Goal: Task Accomplishment & Management: Manage account settings

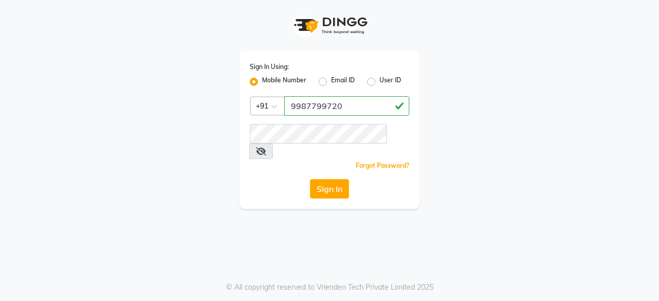
type input "9987799720"
click at [325, 179] on button "Sign In" at bounding box center [329, 189] width 39 height 20
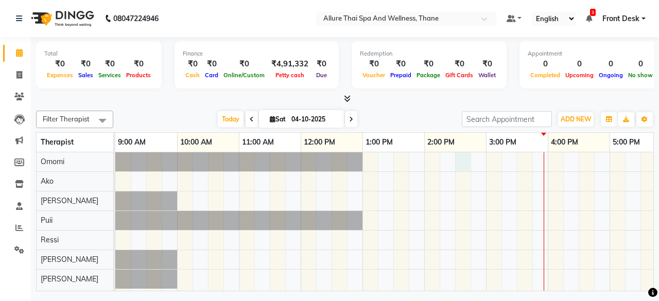
click at [459, 156] on div at bounding box center [578, 221] width 927 height 139
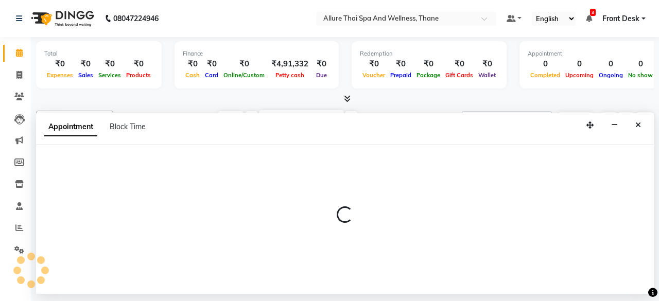
select select "84280"
select select "870"
select select "tentative"
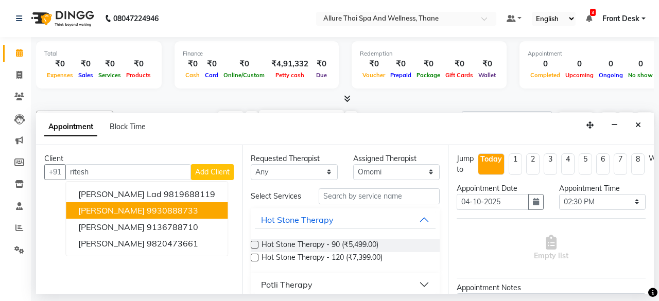
click at [195, 206] on button "[PERSON_NAME] 9930888733" at bounding box center [147, 210] width 162 height 16
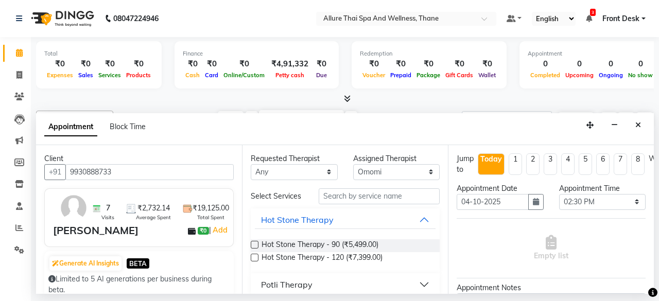
type input "9930888733"
click at [365, 197] on input "text" at bounding box center [379, 197] width 121 height 16
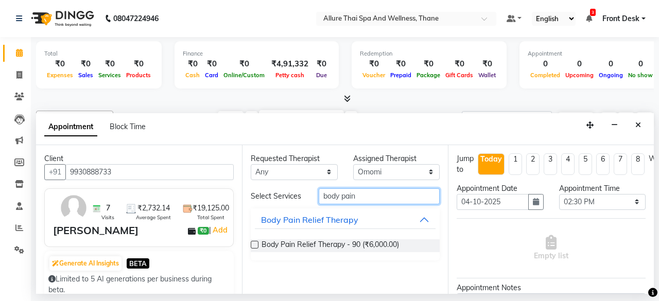
type input "body pain"
click at [255, 244] on label at bounding box center [255, 245] width 8 height 8
click at [255, 244] on input "checkbox" at bounding box center [254, 246] width 7 height 7
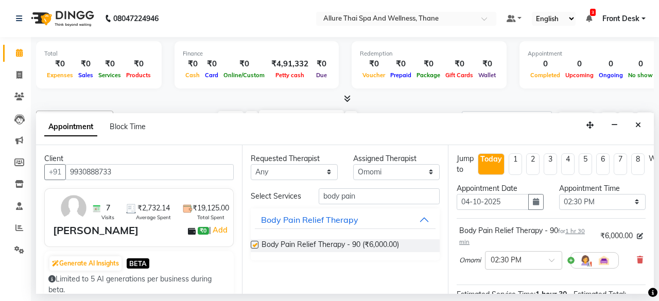
checkbox input "false"
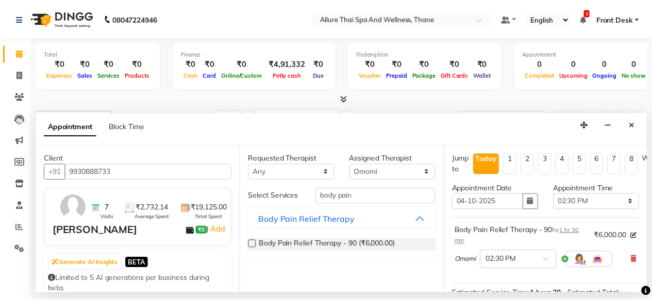
scroll to position [151, 0]
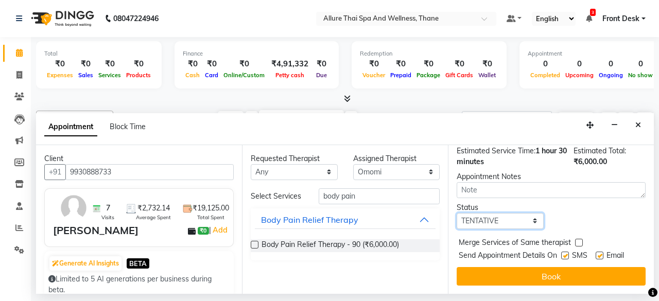
click at [490, 213] on select "Select TENTATIVE CONFIRM CHECK-IN UPCOMING" at bounding box center [500, 221] width 87 height 16
select select "check-in"
click at [457, 213] on select "Select TENTATIVE CONFIRM CHECK-IN UPCOMING" at bounding box center [500, 221] width 87 height 16
click at [563, 252] on label at bounding box center [566, 256] width 8 height 8
click at [563, 253] on input "checkbox" at bounding box center [565, 256] width 7 height 7
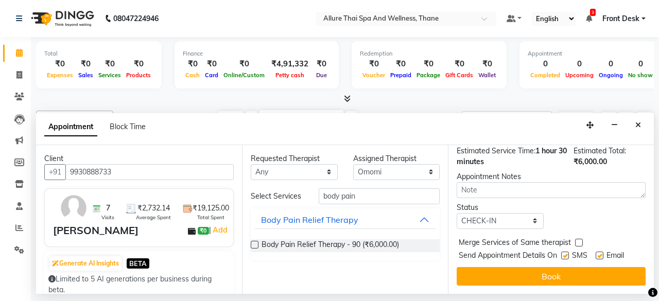
checkbox input "false"
click at [601, 252] on label at bounding box center [600, 256] width 8 height 8
click at [601, 253] on input "checkbox" at bounding box center [599, 256] width 7 height 7
checkbox input "false"
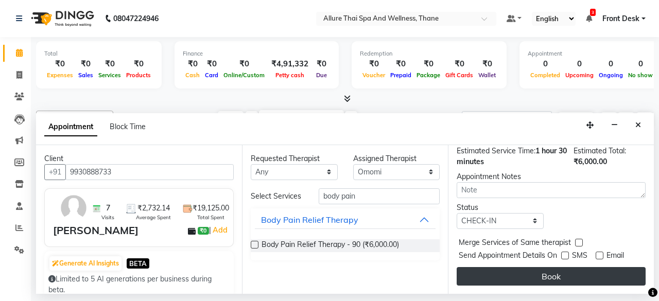
click at [579, 267] on button "Book" at bounding box center [551, 276] width 189 height 19
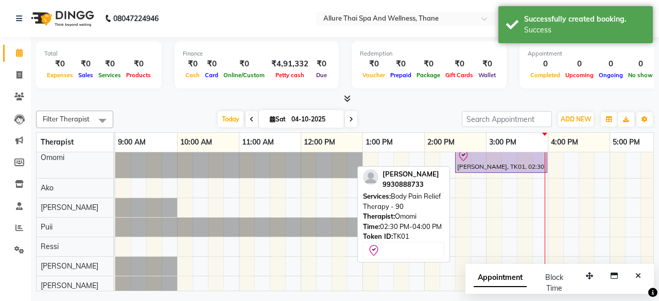
click at [517, 161] on div "[PERSON_NAME], TK01, 02:30 PM-04:00 PM, Body Pain Relief Therapy - 90" at bounding box center [501, 161] width 90 height 22
select select "8"
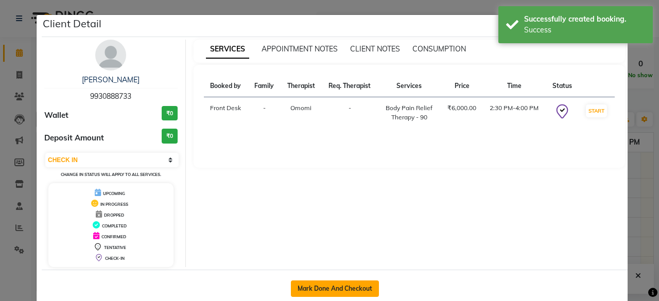
click at [350, 287] on button "Mark Done And Checkout" at bounding box center [335, 289] width 88 height 16
select select "service"
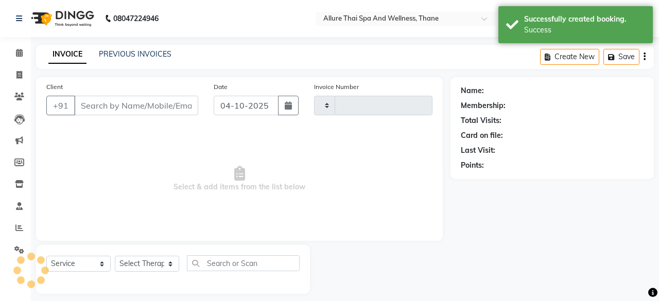
type input "0753"
select select "3"
select select "8525"
type input "9930888733"
select select "84280"
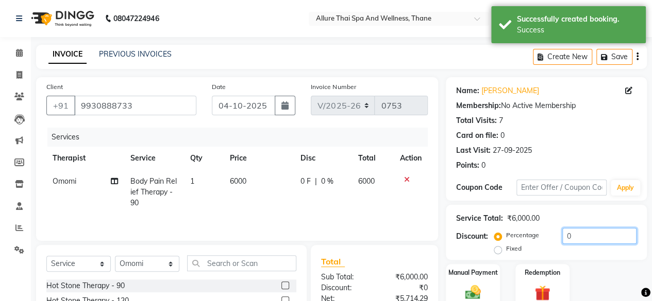
click at [577, 237] on input "0" at bounding box center [599, 236] width 74 height 16
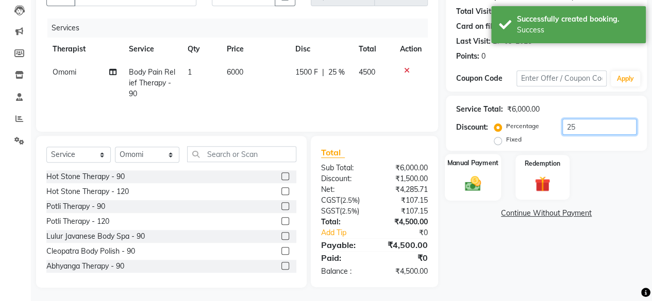
scroll to position [111, 0]
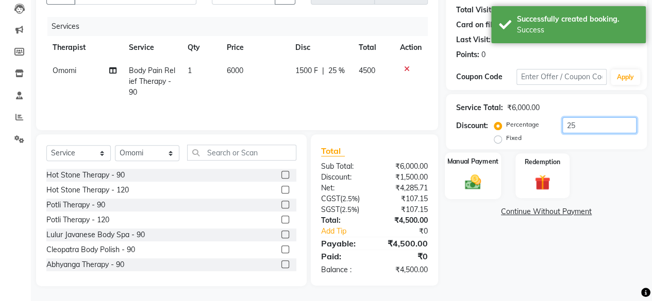
type input "25"
click at [482, 195] on div "Manual Payment" at bounding box center [473, 175] width 56 height 47
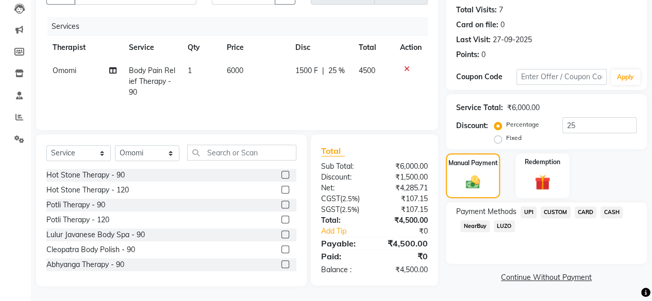
click at [529, 215] on span "UPI" at bounding box center [528, 213] width 16 height 12
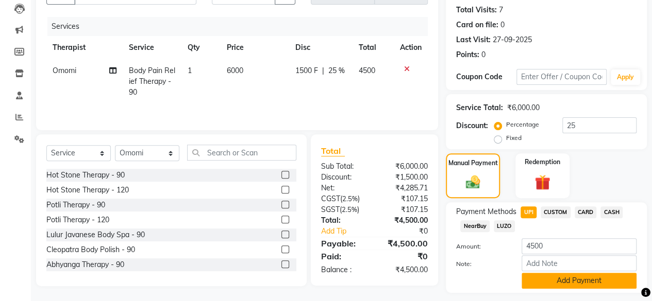
click at [581, 280] on button "Add Payment" at bounding box center [578, 281] width 115 height 16
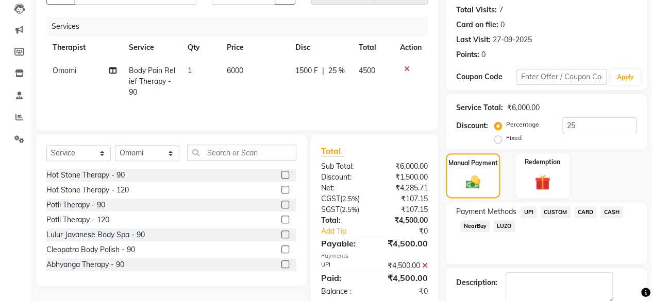
scroll to position [167, 0]
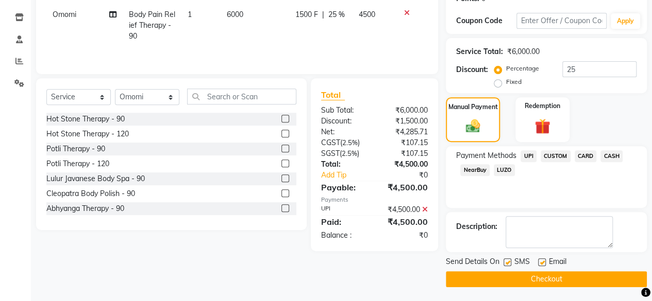
click at [539, 263] on label at bounding box center [542, 263] width 8 height 8
click at [539, 263] on input "checkbox" at bounding box center [541, 263] width 7 height 7
checkbox input "false"
click at [503, 260] on div "Send Details On SMS Email" at bounding box center [546, 263] width 201 height 13
click at [507, 263] on label at bounding box center [507, 263] width 8 height 8
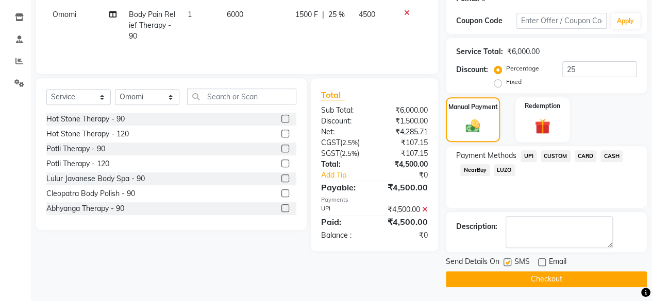
click at [507, 263] on input "checkbox" at bounding box center [506, 263] width 7 height 7
checkbox input "false"
click at [531, 284] on button "Checkout" at bounding box center [546, 280] width 201 height 16
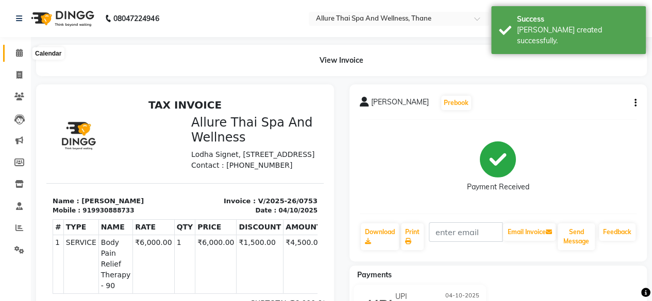
click at [24, 53] on span at bounding box center [19, 53] width 18 height 12
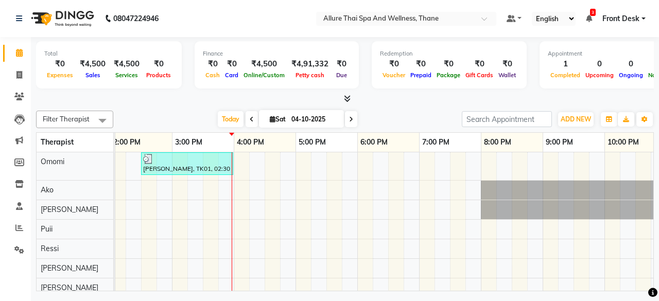
scroll to position [0, 306]
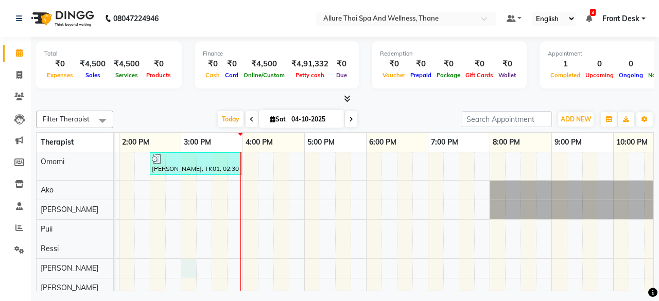
click at [184, 264] on div "[PERSON_NAME], TK01, 02:30 PM-04:00 PM, Body Pain Relief Therapy - 90" at bounding box center [273, 224] width 927 height 145
select select "91478"
select select "tentative"
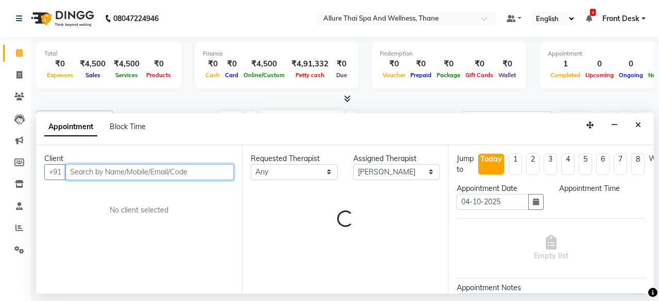
select select "900"
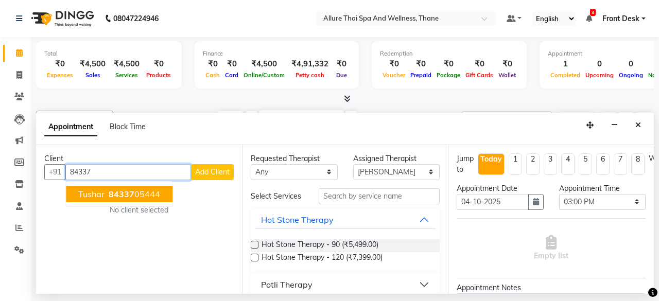
click at [128, 194] on span "84337" at bounding box center [122, 194] width 26 height 10
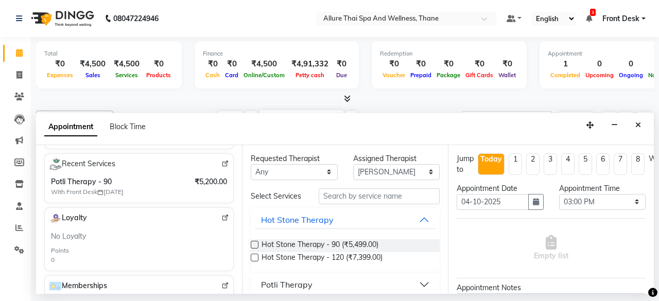
scroll to position [192, 0]
type input "8433705444"
click at [354, 197] on input "text" at bounding box center [379, 197] width 121 height 16
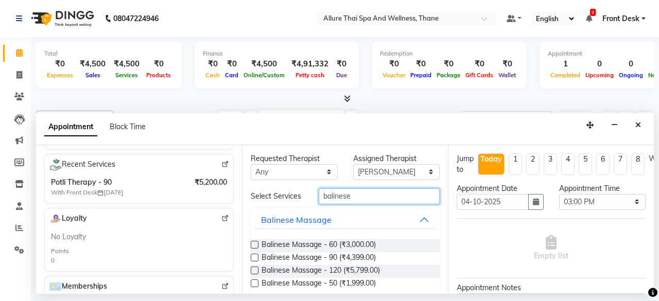
scroll to position [13, 0]
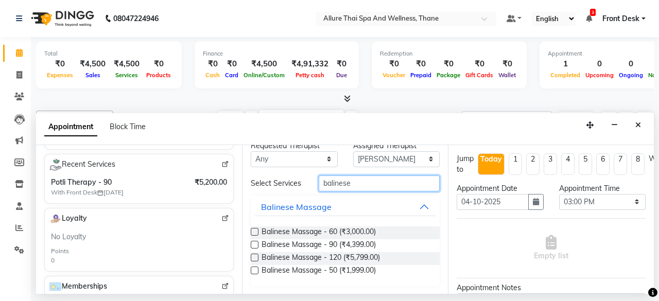
type input "balinese"
click at [251, 233] on label at bounding box center [255, 232] width 8 height 8
click at [251, 233] on input "checkbox" at bounding box center [254, 233] width 7 height 7
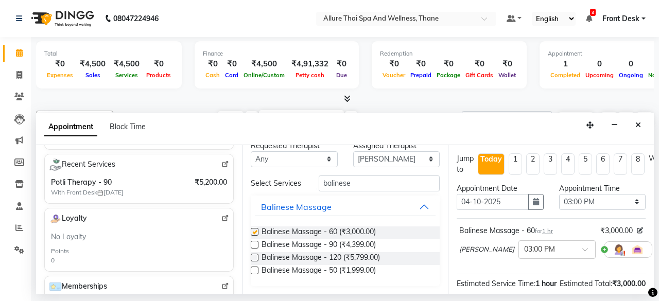
checkbox input "false"
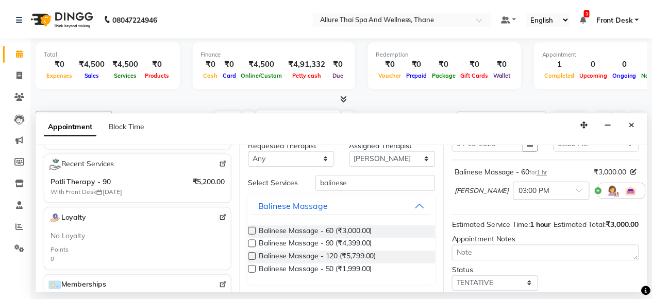
scroll to position [140, 0]
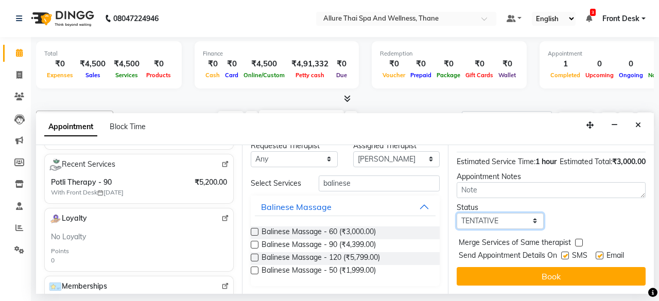
click at [513, 213] on select "Select TENTATIVE CONFIRM CHECK-IN UPCOMING" at bounding box center [500, 221] width 87 height 16
select select "check-in"
click at [457, 213] on select "Select TENTATIVE CONFIRM CHECK-IN UPCOMING" at bounding box center [500, 221] width 87 height 16
click at [565, 252] on label at bounding box center [566, 256] width 8 height 8
click at [565, 253] on input "checkbox" at bounding box center [565, 256] width 7 height 7
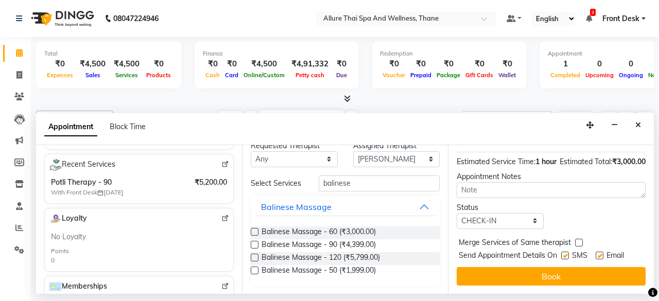
checkbox input "false"
click at [596, 252] on label at bounding box center [600, 256] width 8 height 8
click at [596, 253] on input "checkbox" at bounding box center [599, 256] width 7 height 7
checkbox input "false"
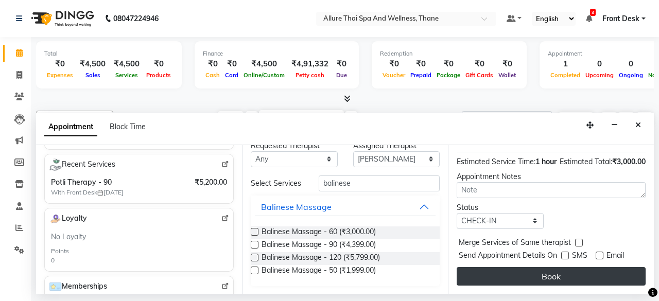
click at [582, 267] on button "Book" at bounding box center [551, 276] width 189 height 19
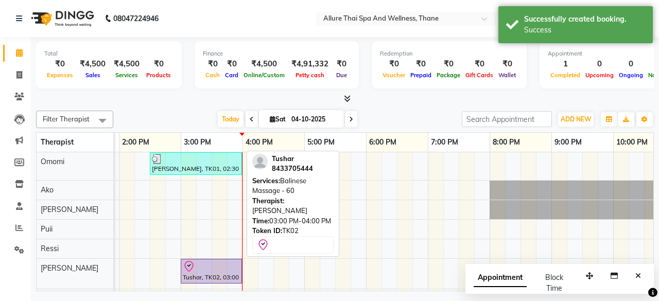
click at [208, 266] on div at bounding box center [211, 267] width 57 height 12
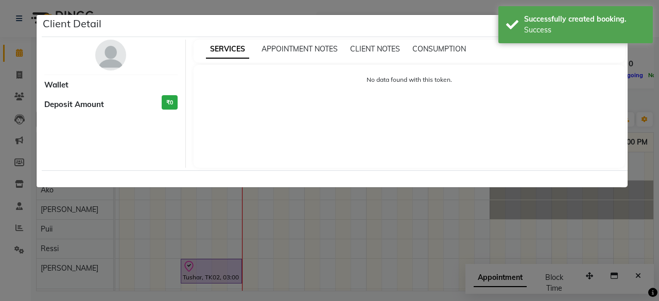
select select "8"
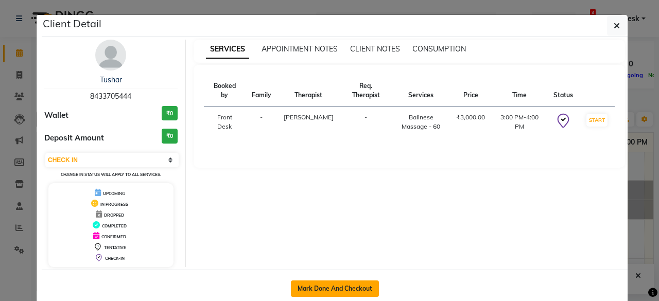
click at [335, 284] on button "Mark Done And Checkout" at bounding box center [335, 289] width 88 height 16
select select "8525"
select select "service"
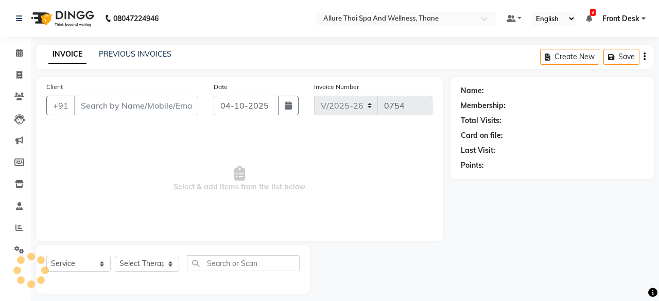
select select "3"
type input "8433705444"
select select "91478"
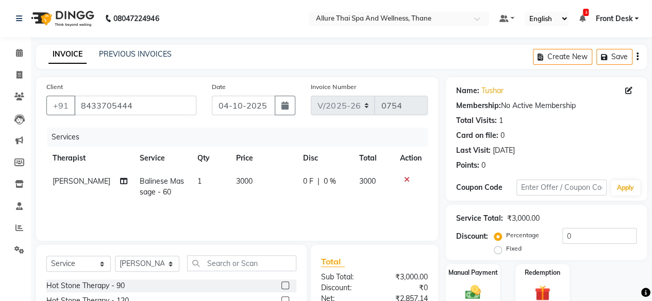
click at [506, 248] on label "Fixed" at bounding box center [513, 248] width 15 height 9
click at [497, 248] on input "Fixed" at bounding box center [499, 248] width 7 height 7
radio input "true"
click at [603, 238] on input "0" at bounding box center [599, 236] width 74 height 16
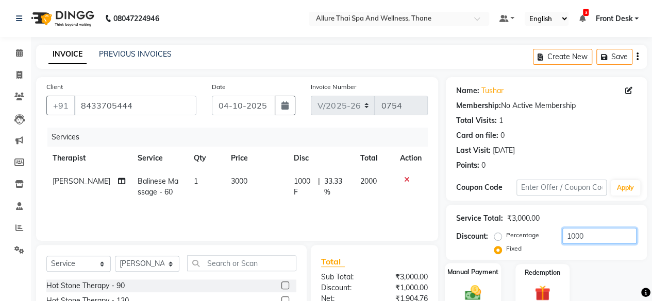
type input "1000"
click at [473, 280] on div "Manual Payment" at bounding box center [473, 286] width 56 height 47
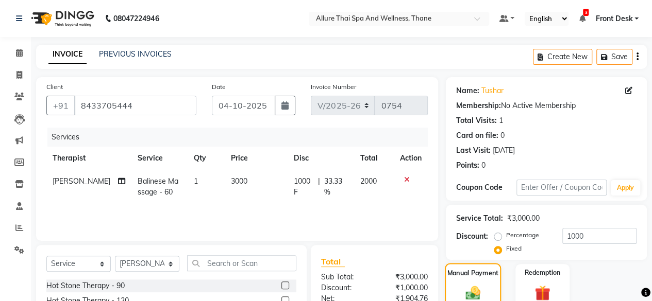
scroll to position [111, 0]
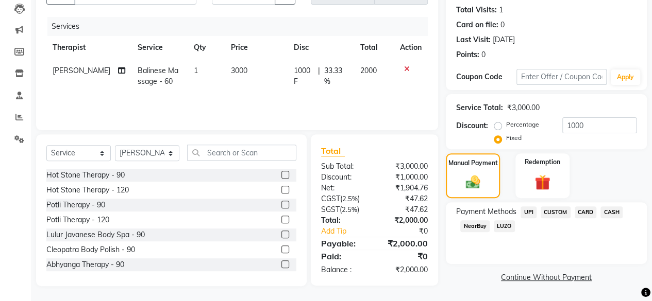
click at [616, 215] on span "CASH" at bounding box center [611, 213] width 22 height 12
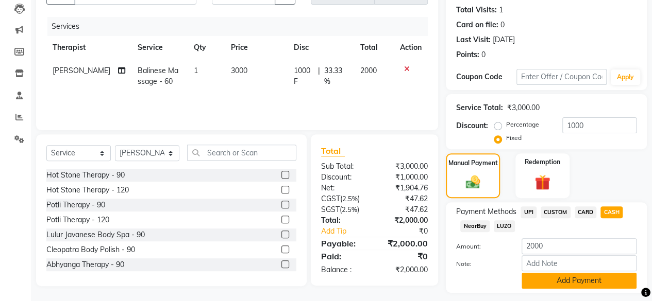
click at [526, 282] on button "Add Payment" at bounding box center [578, 281] width 115 height 16
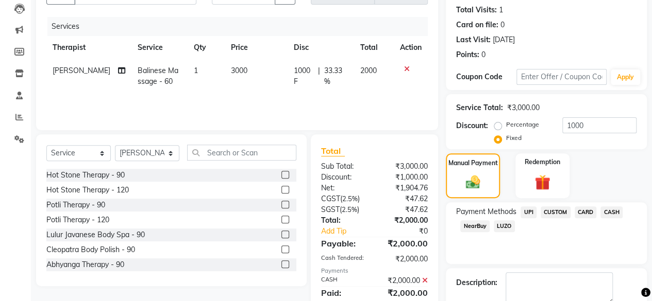
scroll to position [167, 0]
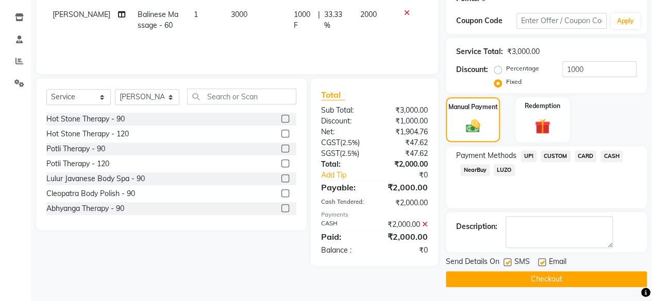
click at [542, 262] on label at bounding box center [542, 263] width 8 height 8
click at [542, 262] on input "checkbox" at bounding box center [541, 263] width 7 height 7
checkbox input "false"
click at [506, 260] on label at bounding box center [507, 263] width 8 height 8
click at [506, 260] on input "checkbox" at bounding box center [506, 263] width 7 height 7
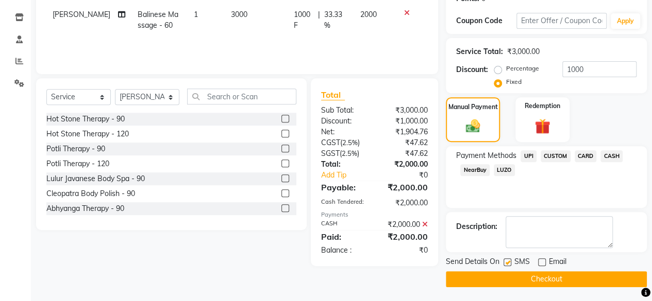
checkbox input "false"
click at [530, 280] on button "Checkout" at bounding box center [546, 280] width 201 height 16
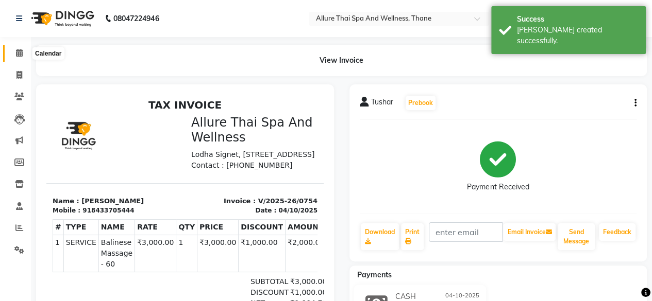
click at [12, 56] on span at bounding box center [19, 53] width 18 height 12
